Goal: Book appointment/travel/reservation

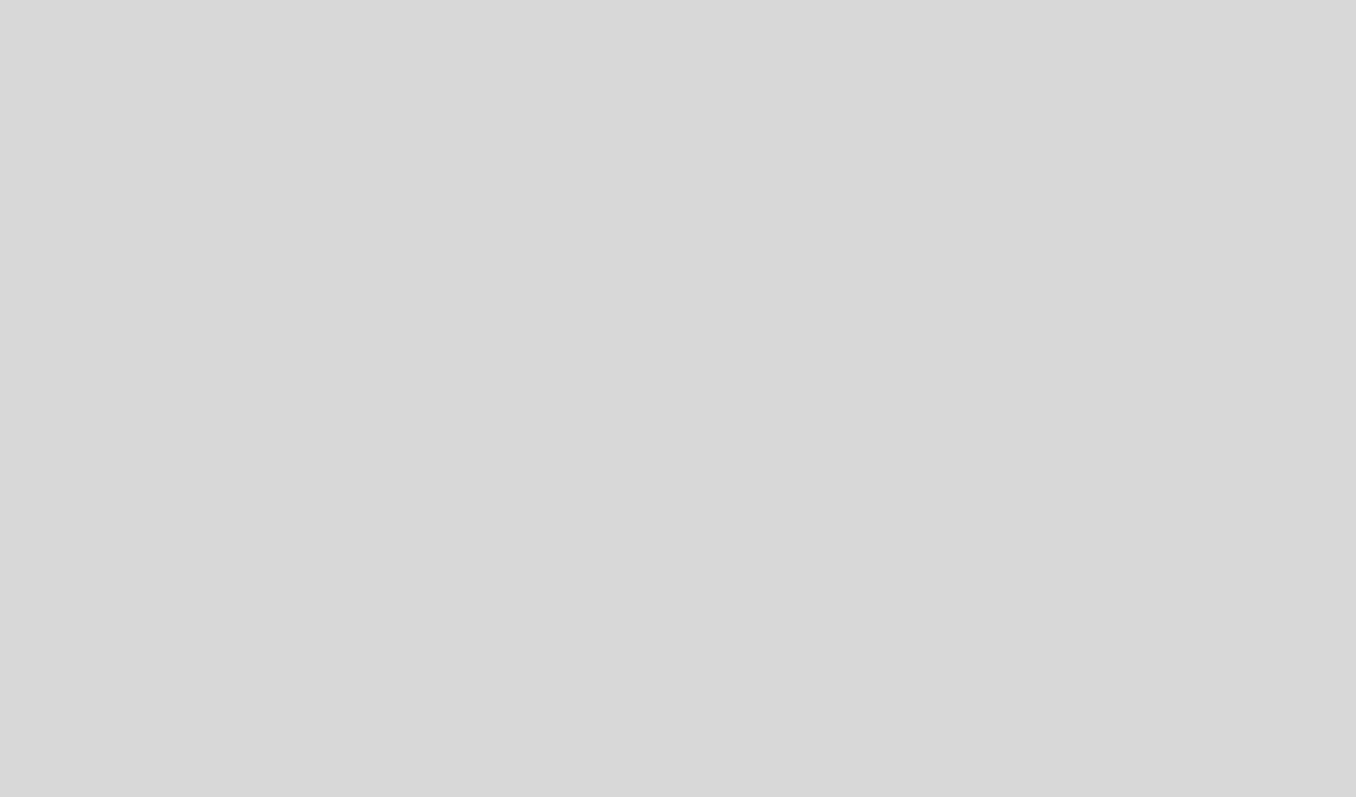
select select "pt"
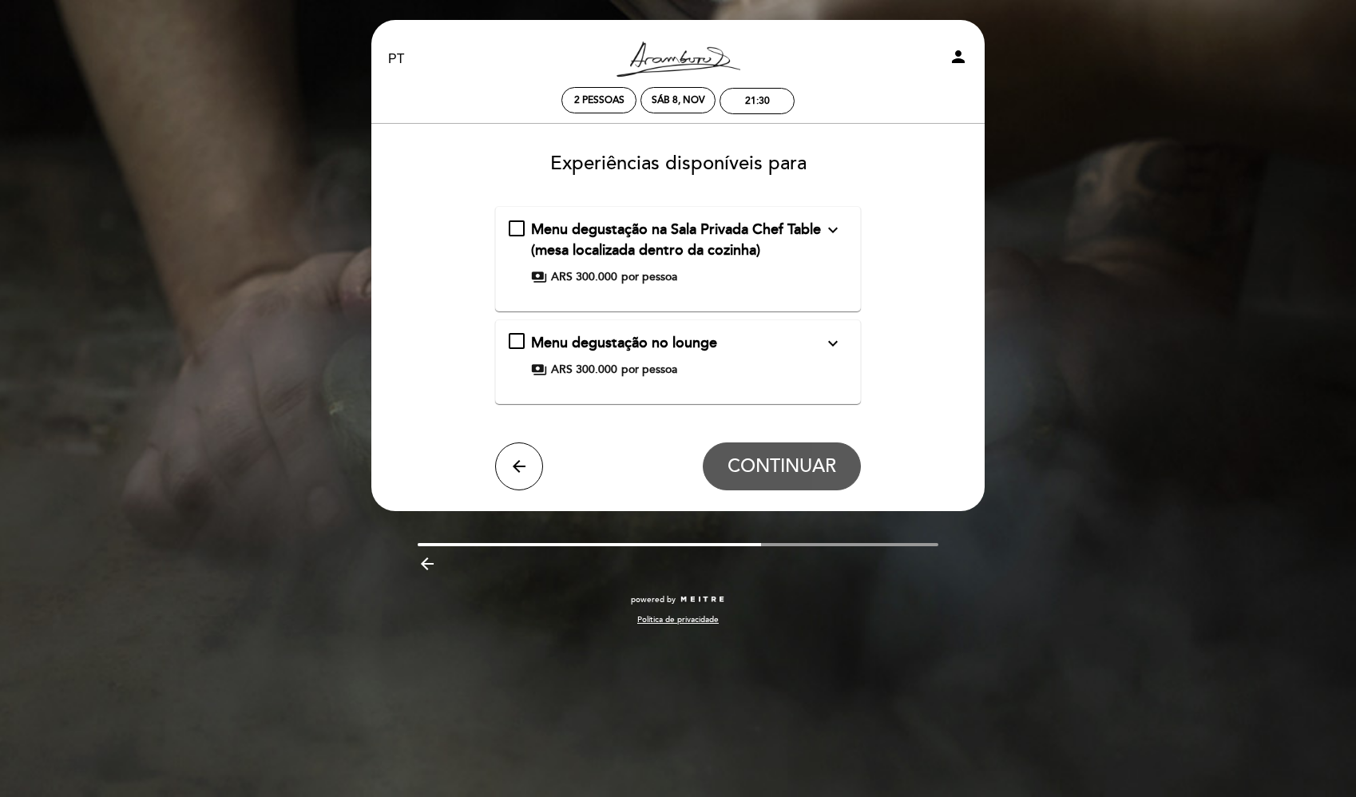
click at [834, 232] on icon "expand_more" at bounding box center [832, 229] width 19 height 19
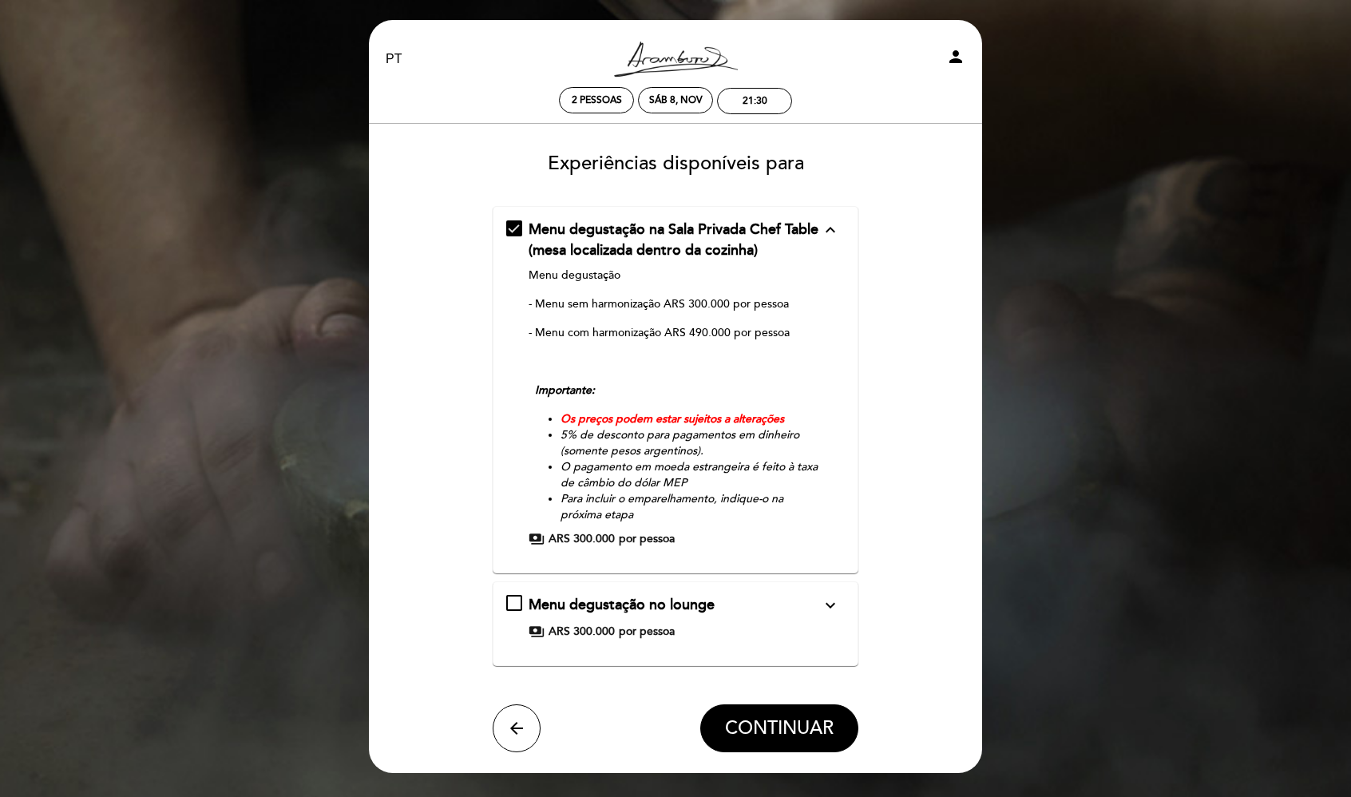
click at [838, 606] on icon "expand_more" at bounding box center [830, 605] width 19 height 19
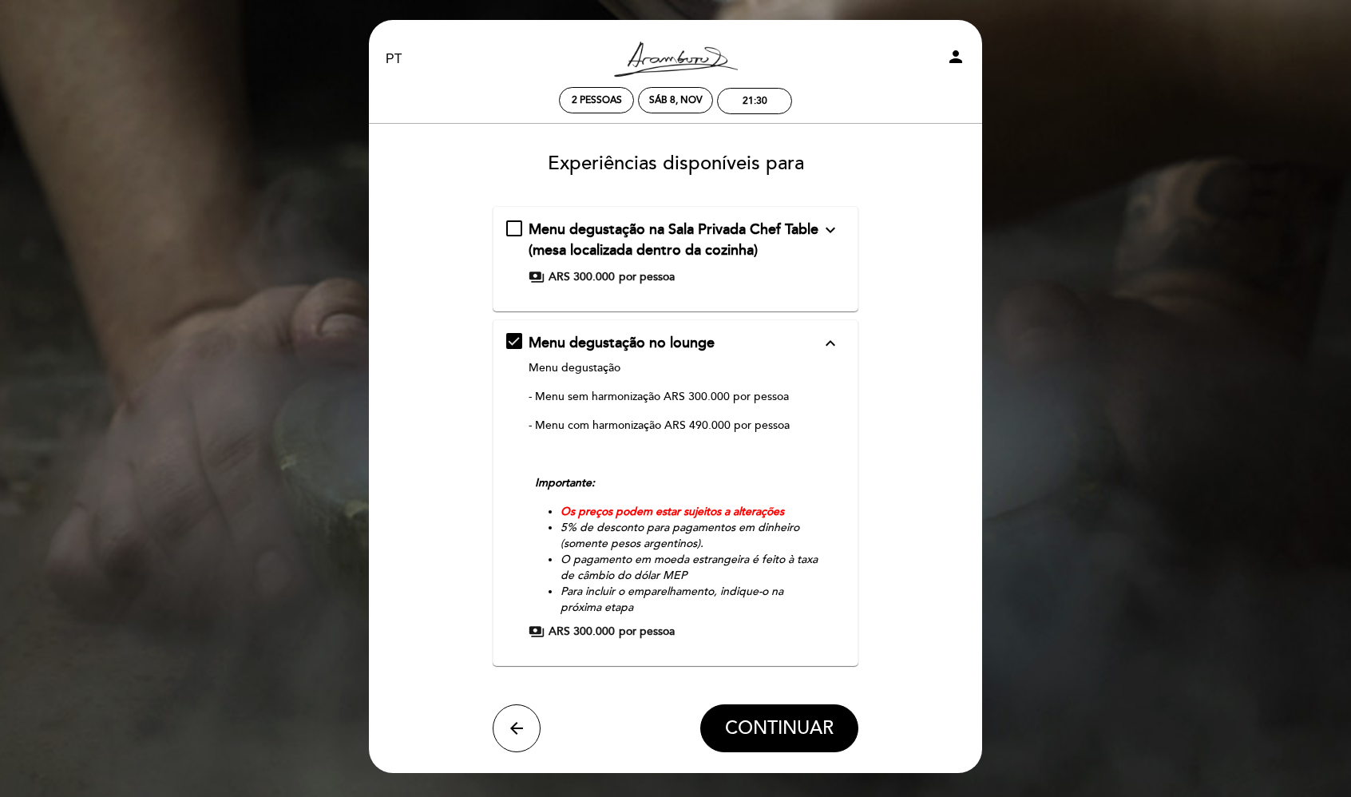
click at [518, 228] on div "Menu degustação na Sala Privada Chef Table (mesa localizada dentro da cozinha) …" at bounding box center [675, 252] width 339 height 65
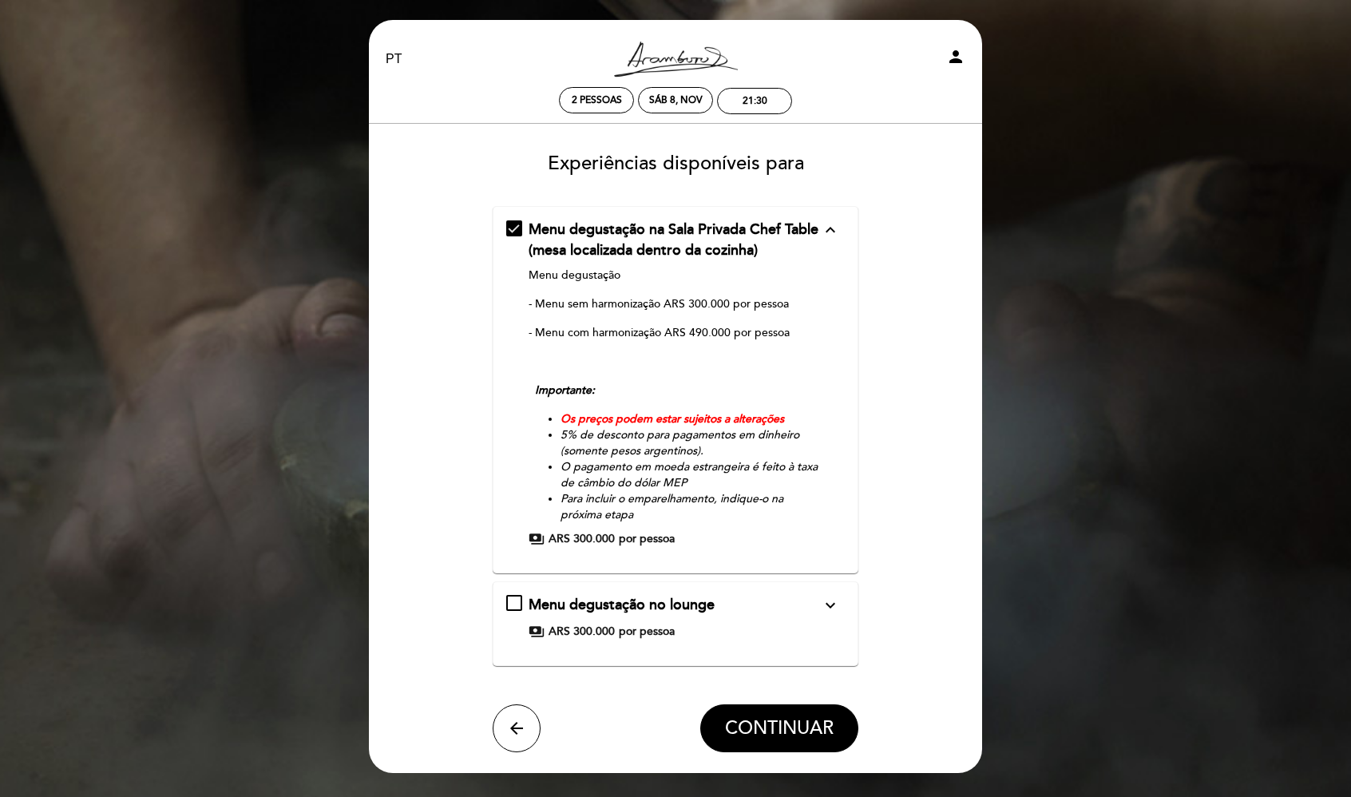
click at [833, 598] on icon "expand_more" at bounding box center [830, 605] width 19 height 19
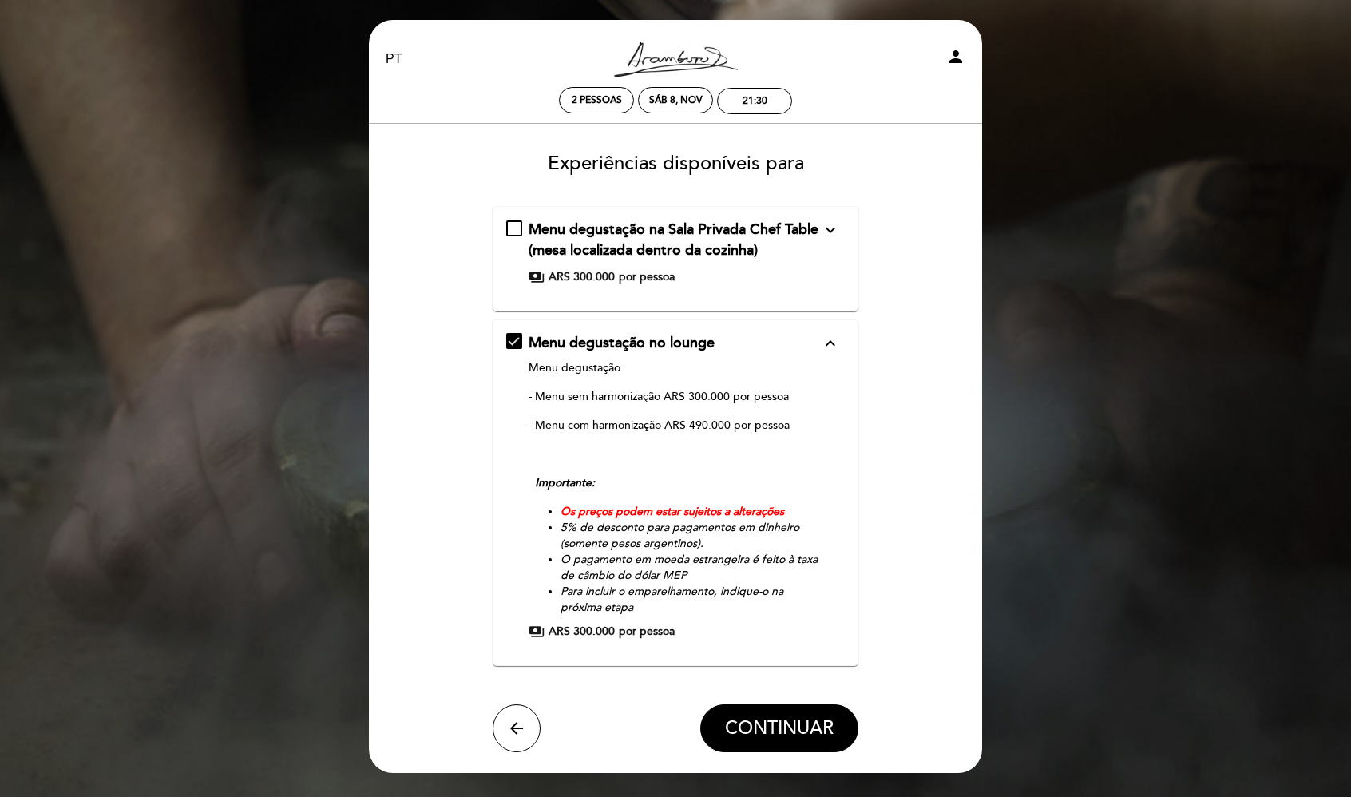
click at [563, 253] on span "Menu degustação na Sala Privada Chef Table (mesa localizada dentro da cozinha)" at bounding box center [674, 239] width 290 height 38
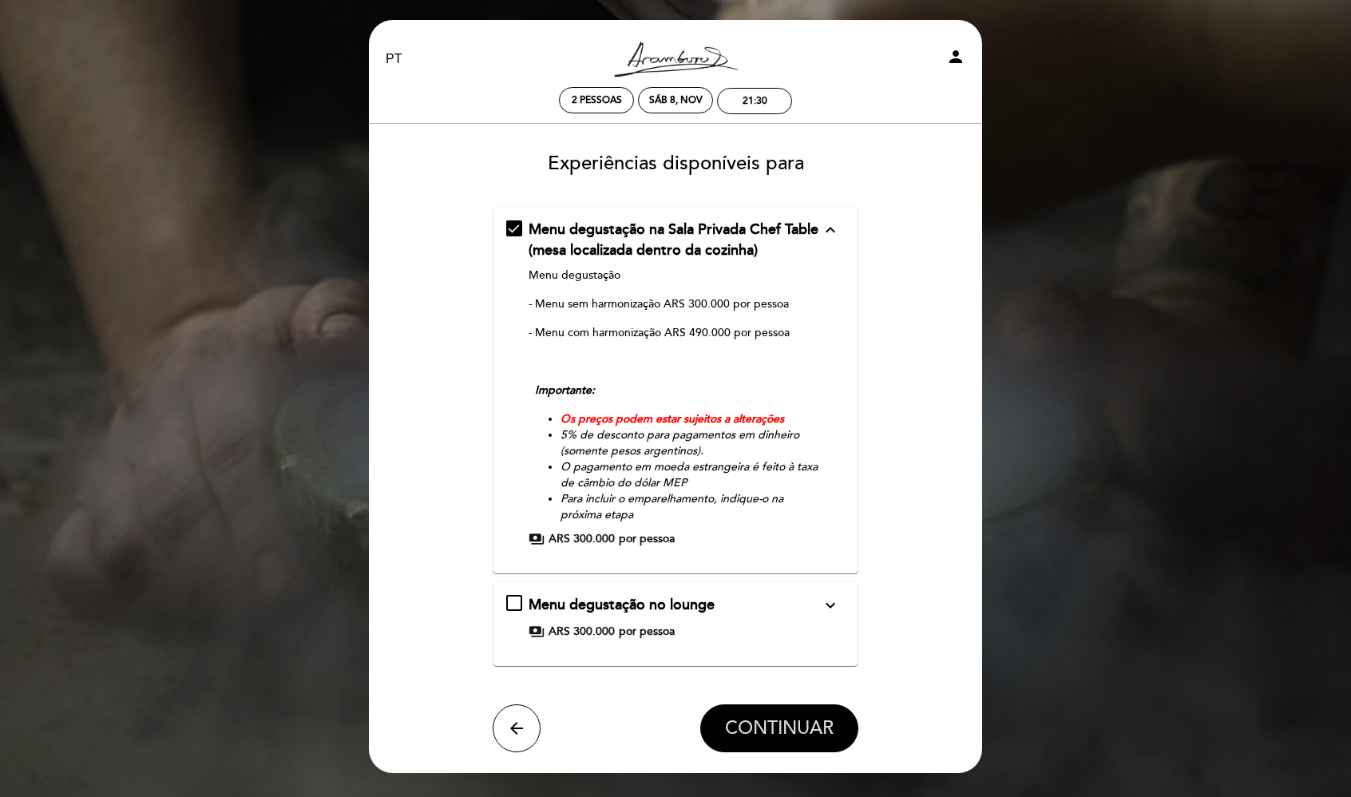
click at [811, 731] on span "CONTINUAR" at bounding box center [779, 728] width 109 height 22
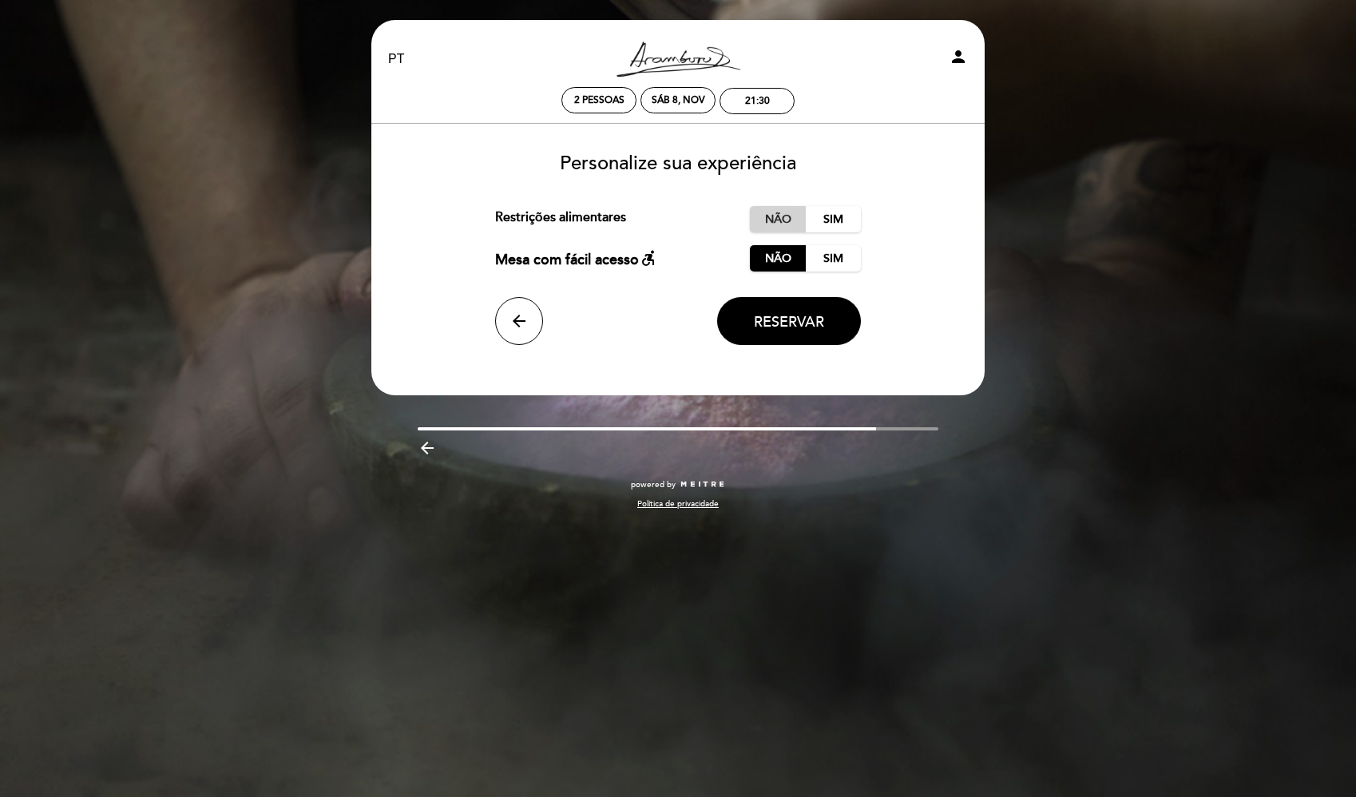
click at [781, 221] on label "Não" at bounding box center [778, 219] width 56 height 26
click at [795, 327] on span "Reservar" at bounding box center [789, 322] width 70 height 18
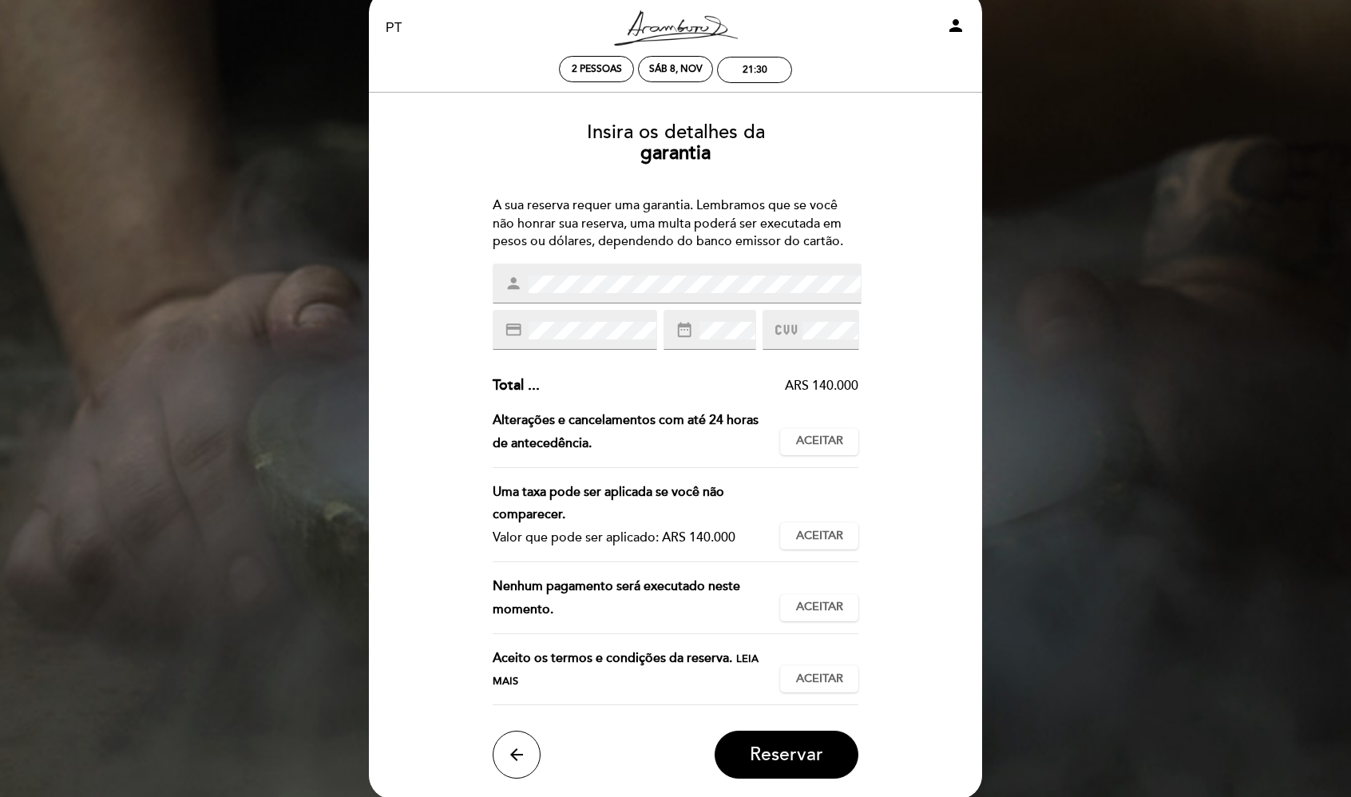
scroll to position [32, 0]
click at [811, 442] on span "Aceitar" at bounding box center [819, 440] width 47 height 17
drag, startPoint x: 491, startPoint y: 488, endPoint x: 643, endPoint y: 488, distance: 151.7
click at [638, 487] on div "Insira os detalhes da [GEOGRAPHIC_DATA] A sua reserva requer uma garantia. Lemb…" at bounding box center [675, 443] width 591 height 669
click at [824, 537] on span "Aceitar" at bounding box center [819, 535] width 47 height 17
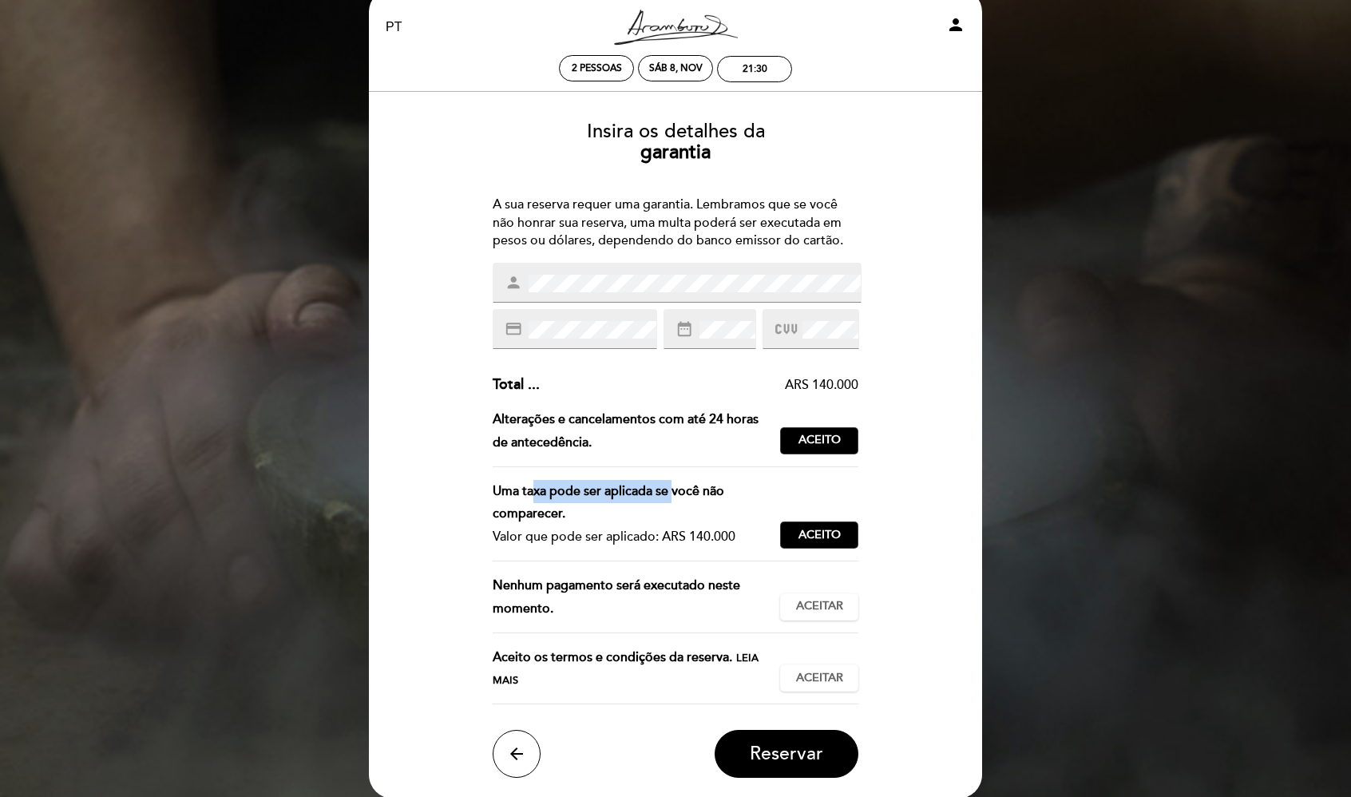
drag, startPoint x: 700, startPoint y: 536, endPoint x: 732, endPoint y: 535, distance: 31.2
click at [732, 535] on div "Valor que pode ser aplicado: ARS 140.000" at bounding box center [631, 537] width 276 height 23
click at [807, 612] on span "Aceitar" at bounding box center [819, 606] width 47 height 17
click at [743, 661] on span "Leia mais" at bounding box center [626, 670] width 266 height 36
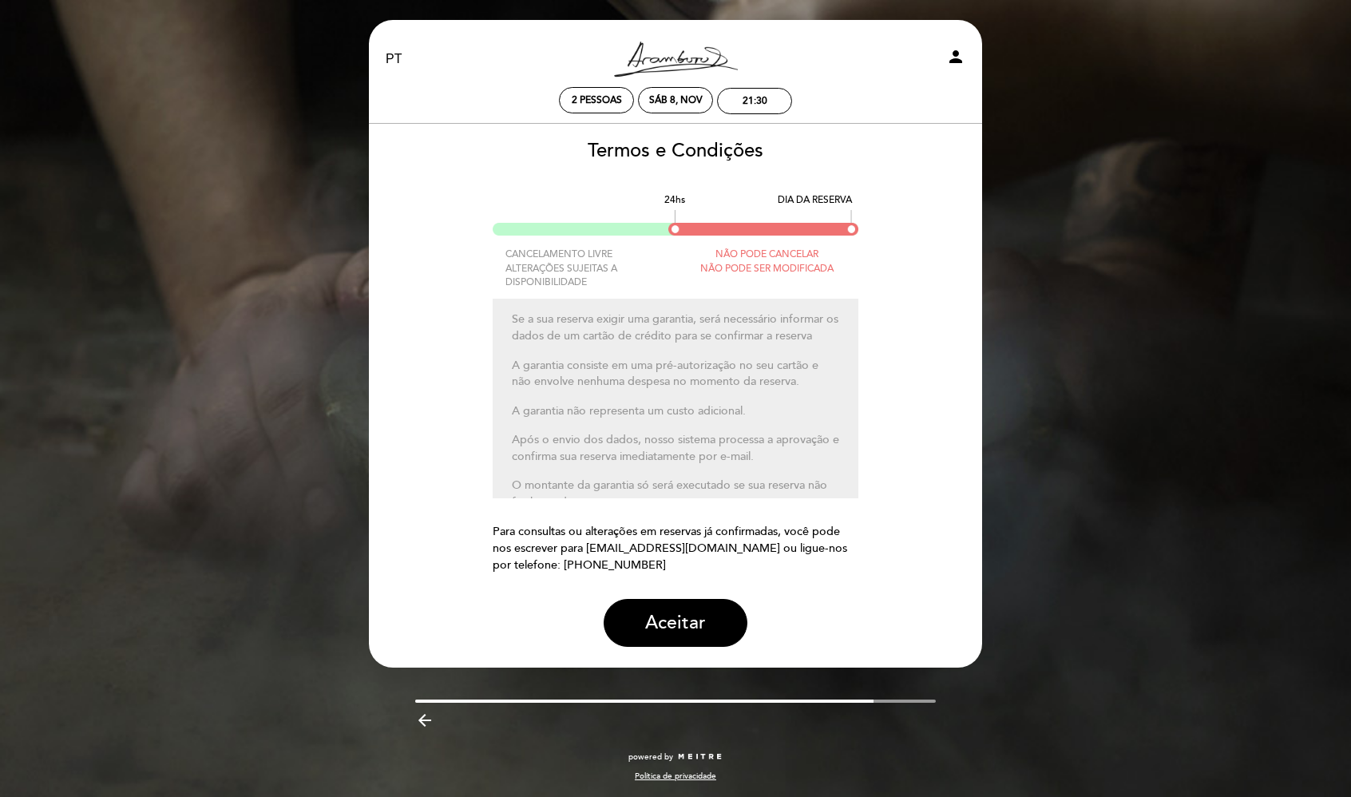
scroll to position [1, 0]
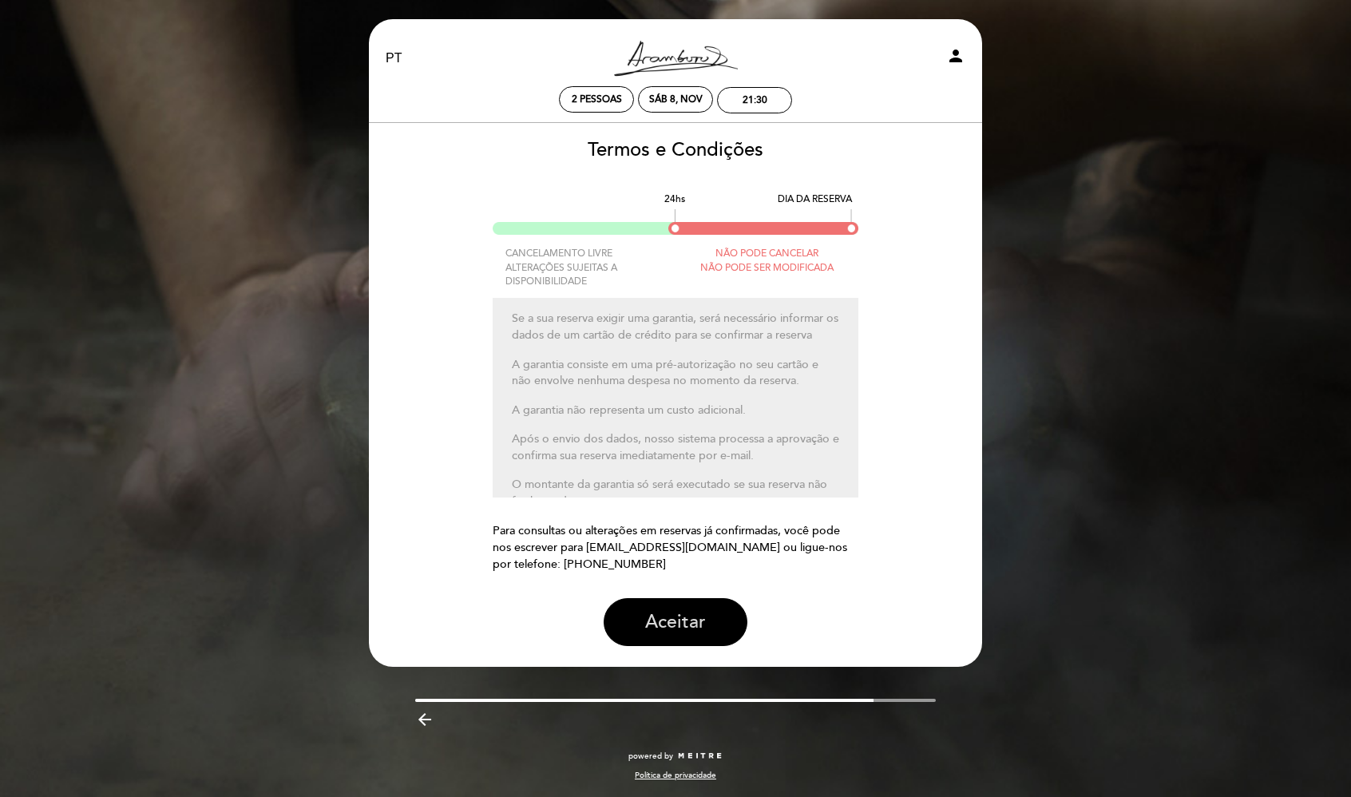
click at [701, 623] on button "Aceitar" at bounding box center [676, 622] width 144 height 48
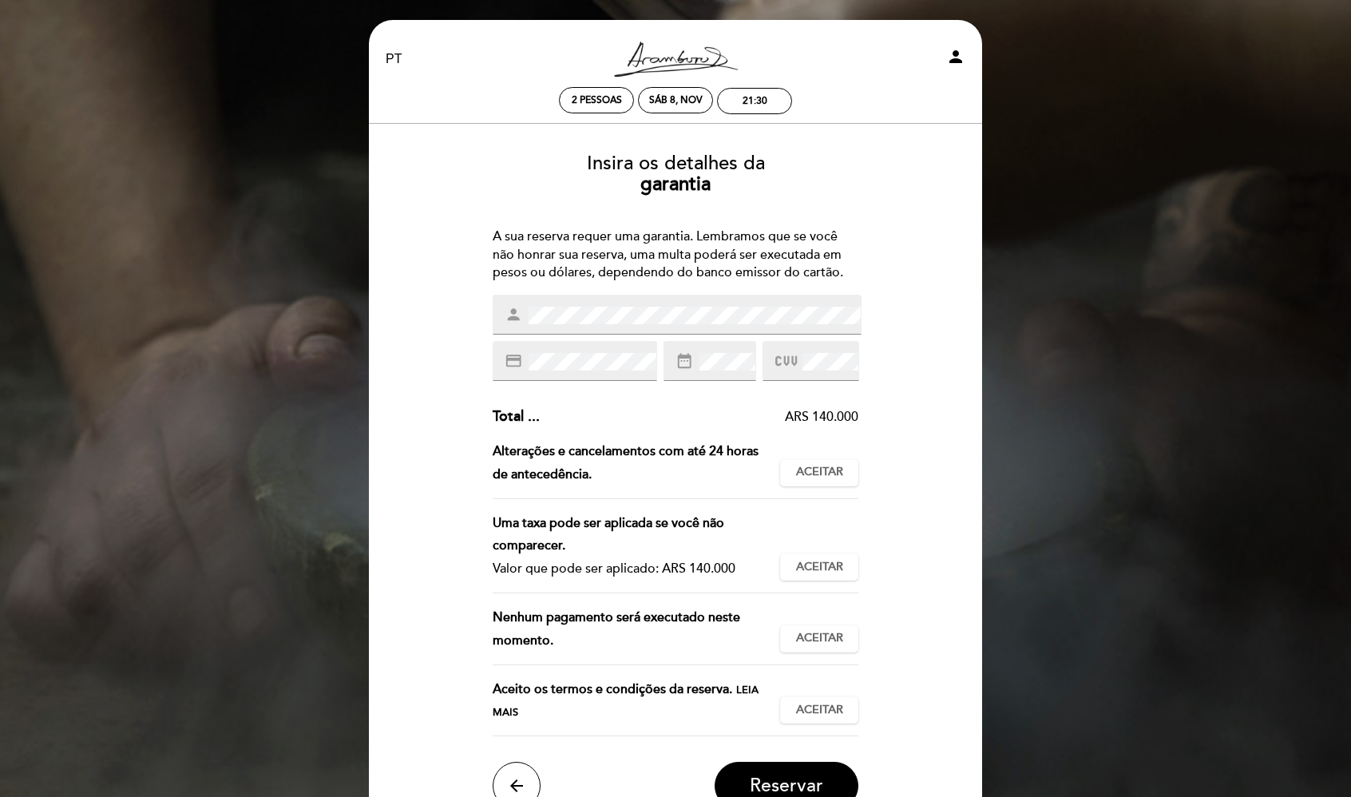
scroll to position [100, 0]
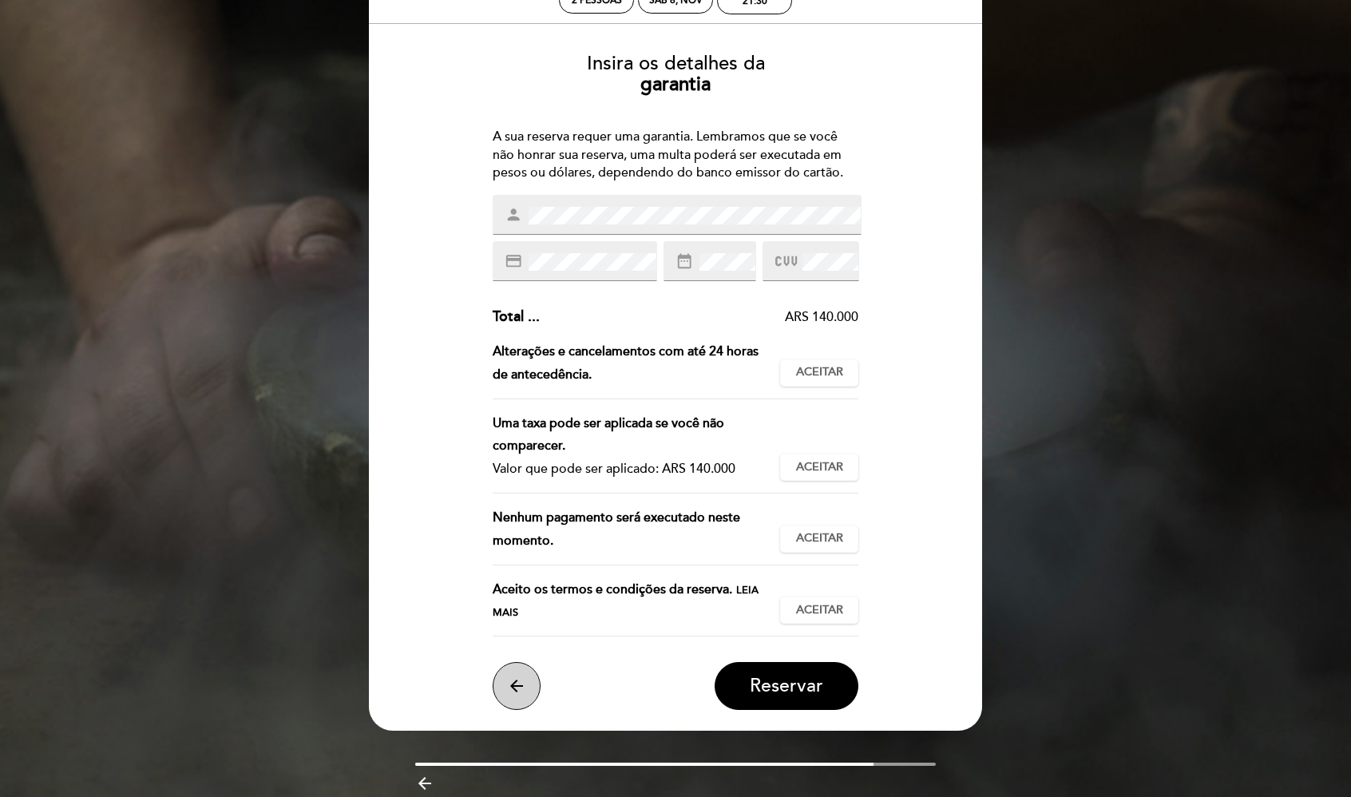
click at [522, 679] on icon "arrow_back" at bounding box center [516, 685] width 19 height 19
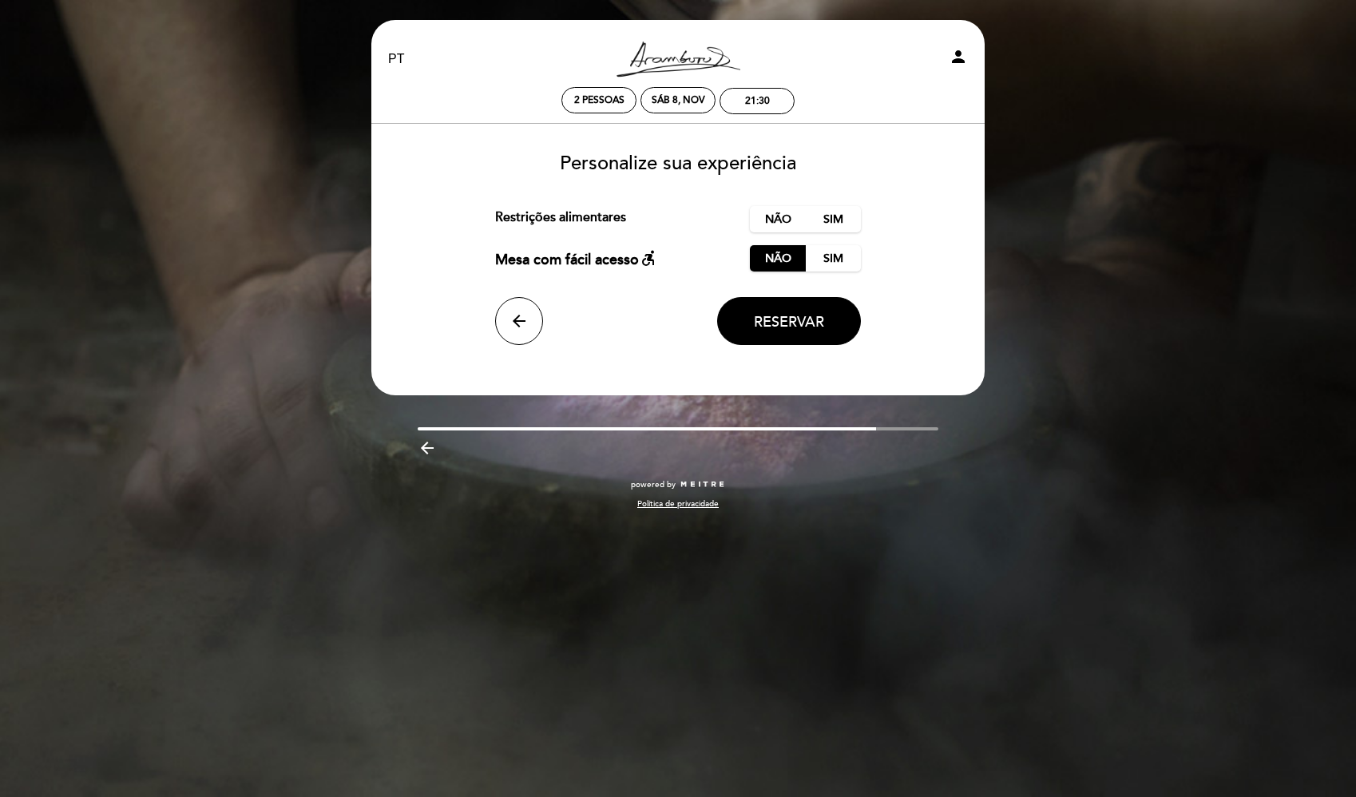
click at [498, 335] on div "arrow_back Reservar" at bounding box center [678, 321] width 367 height 48
click at [508, 327] on button "arrow_back" at bounding box center [519, 321] width 48 height 48
